Goal: Information Seeking & Learning: Learn about a topic

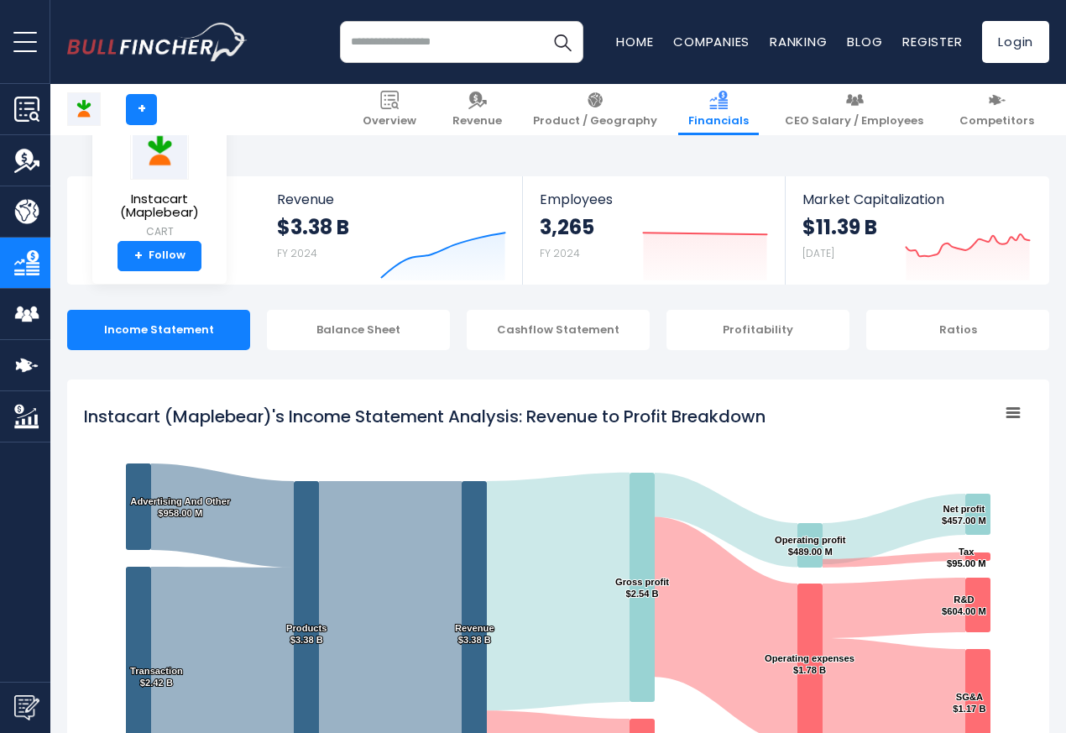
scroll to position [908, 0]
